Goal: Navigation & Orientation: Find specific page/section

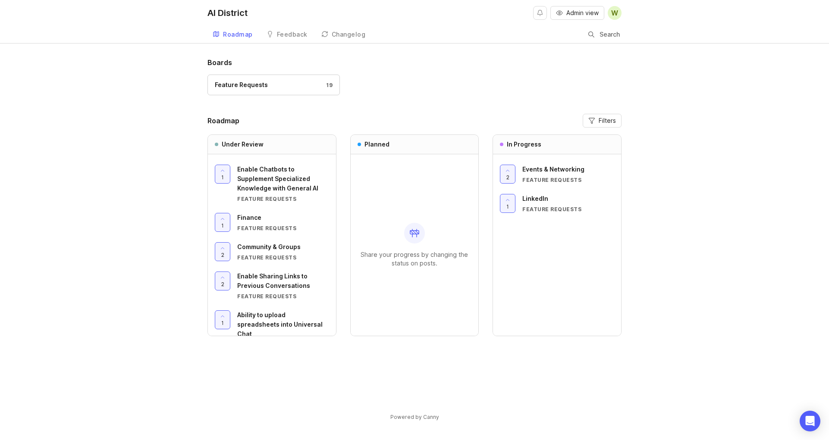
click at [580, 14] on span "Admin view" at bounding box center [582, 13] width 32 height 9
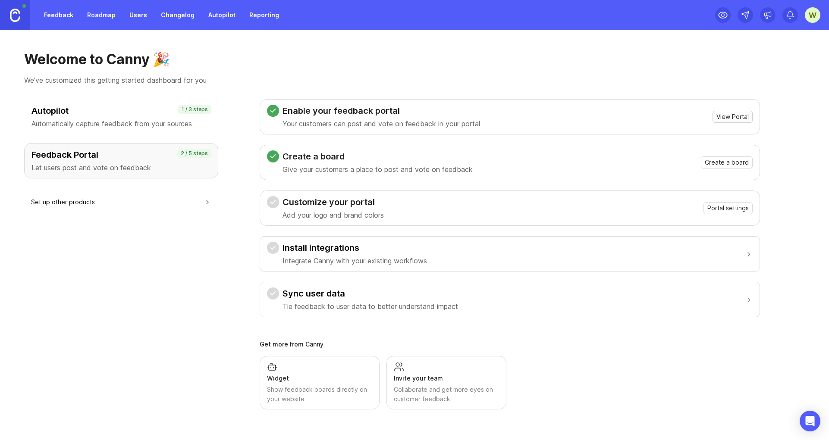
click at [749, 121] on span "View Portal" at bounding box center [732, 117] width 32 height 9
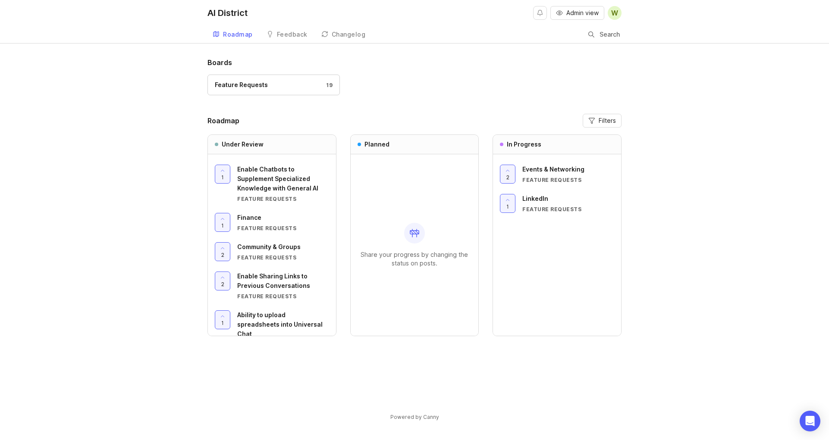
click at [258, 251] on div "Community & Groups" at bounding box center [283, 246] width 92 height 9
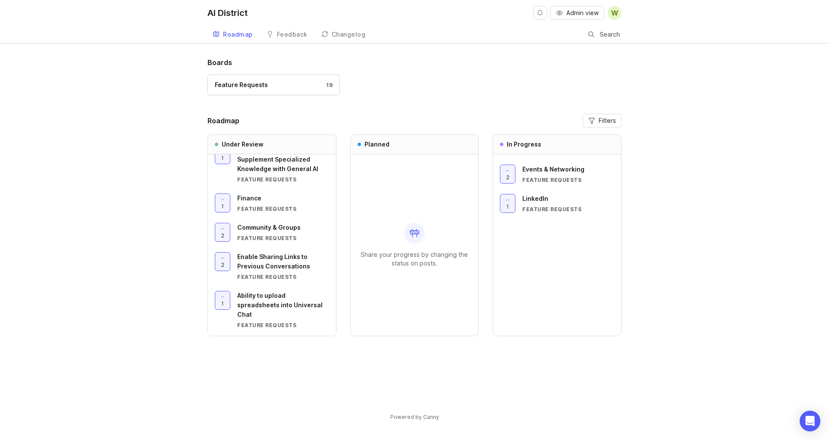
click at [284, 33] on div "Feedback" at bounding box center [292, 34] width 31 height 6
